Goal: Check status: Check status

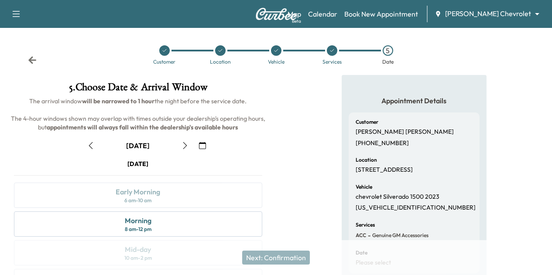
scroll to position [155, 0]
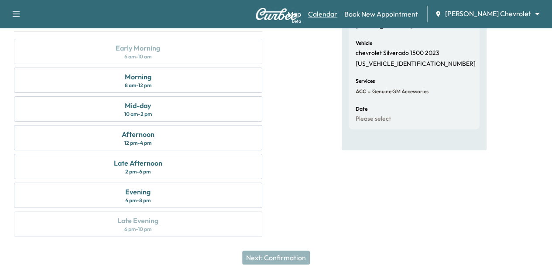
click at [337, 15] on link "Calendar" at bounding box center [322, 14] width 29 height 10
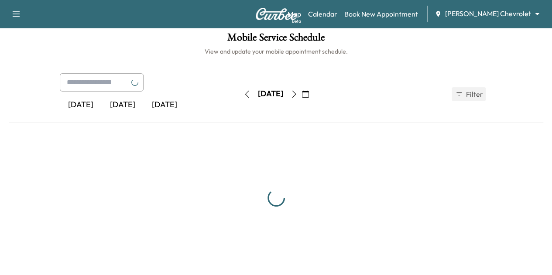
click at [302, 89] on button "button" at bounding box center [294, 94] width 15 height 14
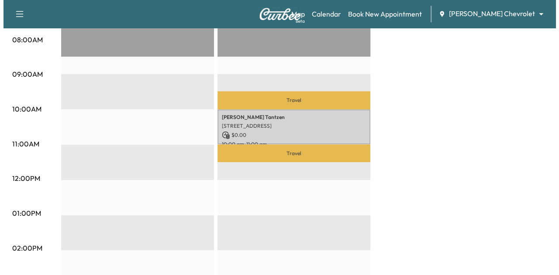
scroll to position [257, 0]
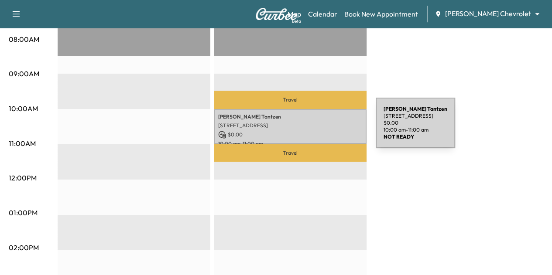
click at [310, 128] on div "[PERSON_NAME] [STREET_ADDRESS][PERSON_NAME] $ 0.00 10:00 am - 11:00 am" at bounding box center [290, 126] width 153 height 35
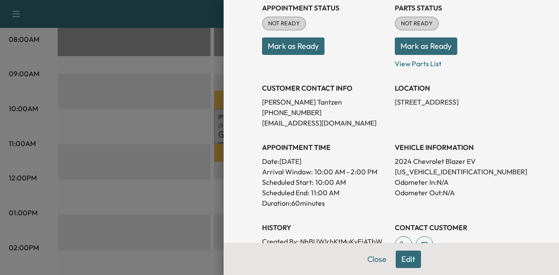
scroll to position [107, 0]
click at [418, 170] on p "[US_VEHICLE_IDENTIFICATION_NUMBER]" at bounding box center [458, 171] width 126 height 10
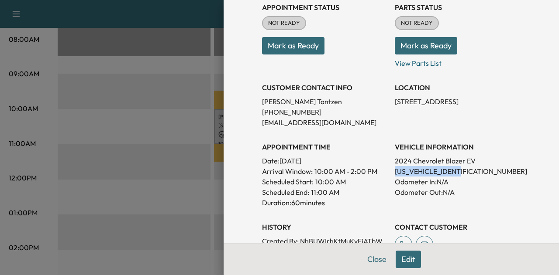
click at [418, 170] on p "[US_VEHICLE_IDENTIFICATION_NUMBER]" at bounding box center [458, 171] width 126 height 10
